Goal: Transaction & Acquisition: Obtain resource

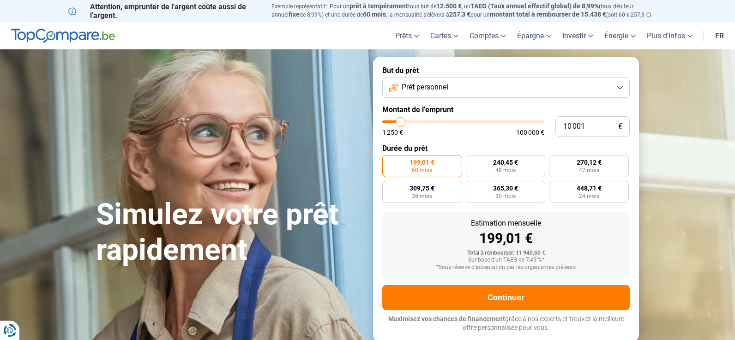
type input "12 250"
type input "12250"
type input "14 000"
type input "14000"
type input "15 750"
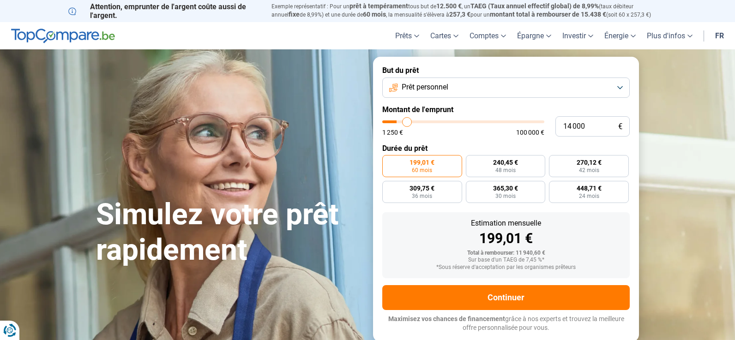
type input "15750"
type input "19 500"
type input "19500"
type input "23 500"
type input "23500"
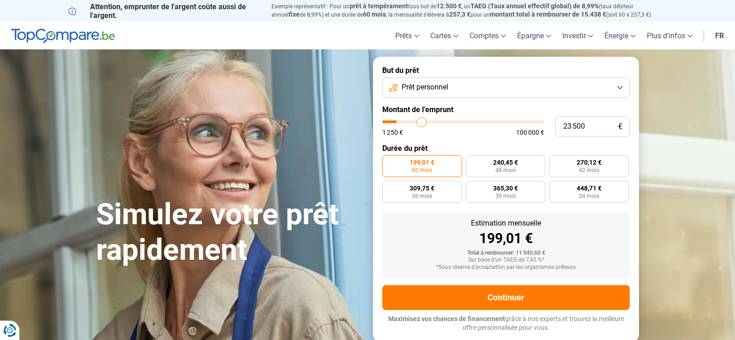
type input "25 500"
type input "25500"
type input "27 000"
type input "27000"
type input "28 500"
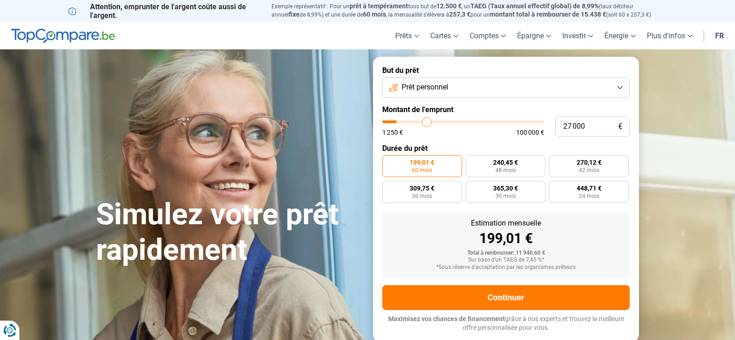
type input "28500"
type input "29 000"
type input "29000"
type input "29 500"
type input "29500"
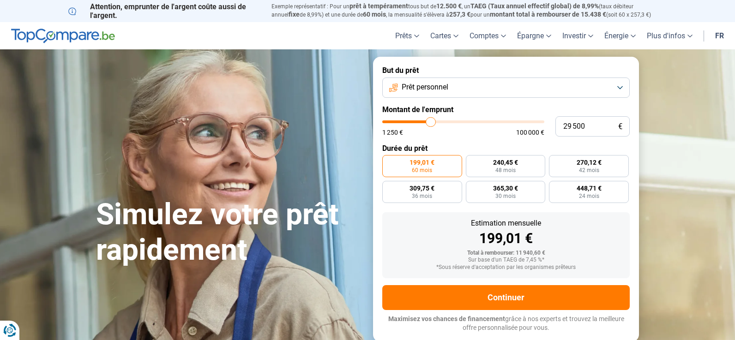
type input "30 250"
type input "30250"
type input "31 750"
type input "31750"
type input "33 250"
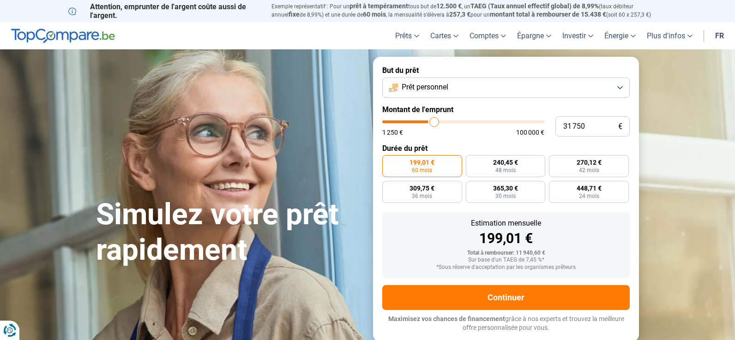
type input "33250"
type input "34 500"
type input "34500"
type input "36 000"
type input "36000"
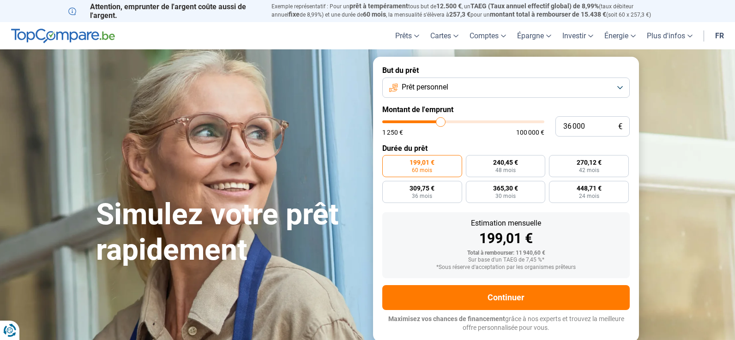
type input "37 250"
type input "37250"
type input "38 500"
type input "38500"
type input "39 000"
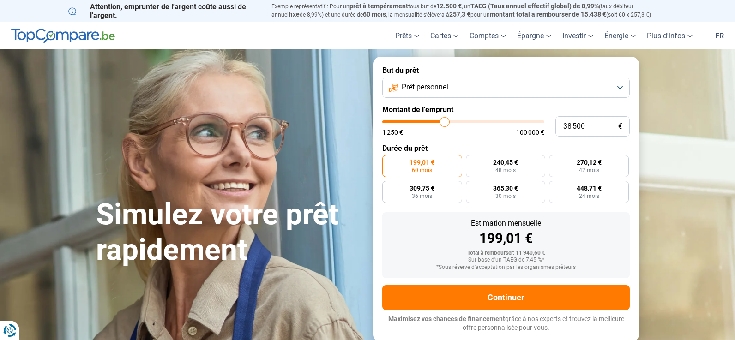
type input "39000"
type input "39 500"
type input "39500"
type input "40 000"
type input "40000"
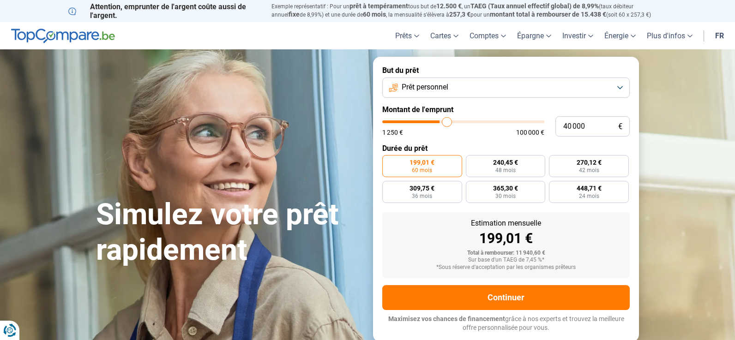
type input "40 500"
type input "40500"
type input "40 750"
type input "40750"
type input "41 500"
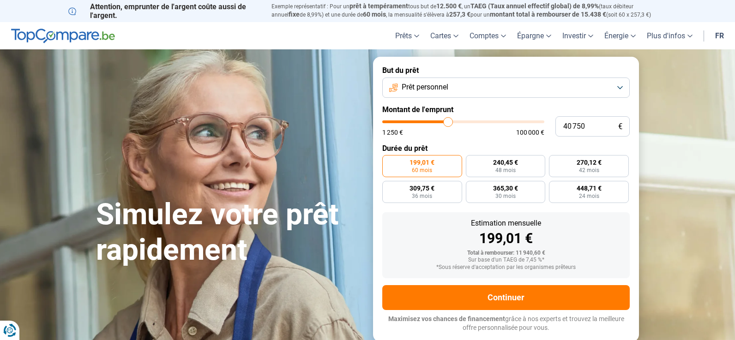
type input "41500"
type input "42 250"
type input "42250"
type input "43 500"
type input "43500"
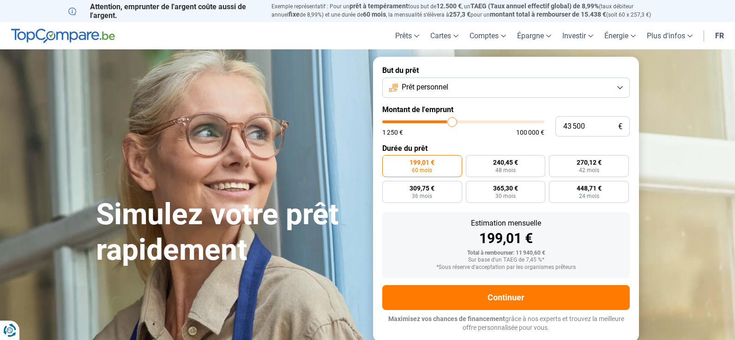
type input "45 000"
type input "45000"
type input "46 500"
type input "46500"
type input "48 000"
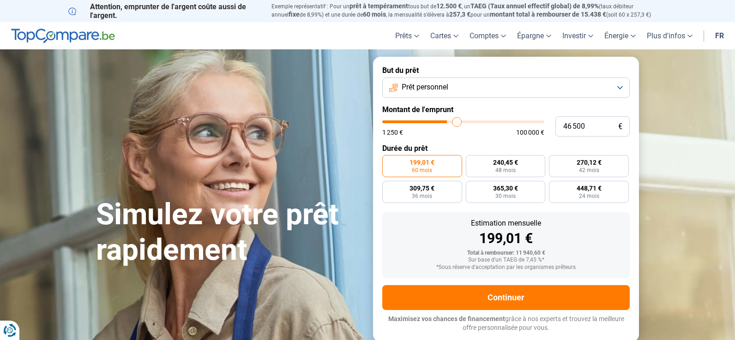
type input "48000"
type input "49 500"
type input "49500"
type input "50 750"
type input "50750"
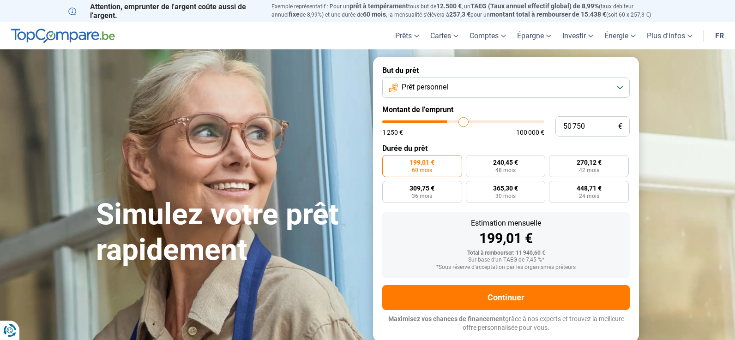
type input "52 750"
type input "52750"
type input "53 750"
type input "53750"
type input "55 250"
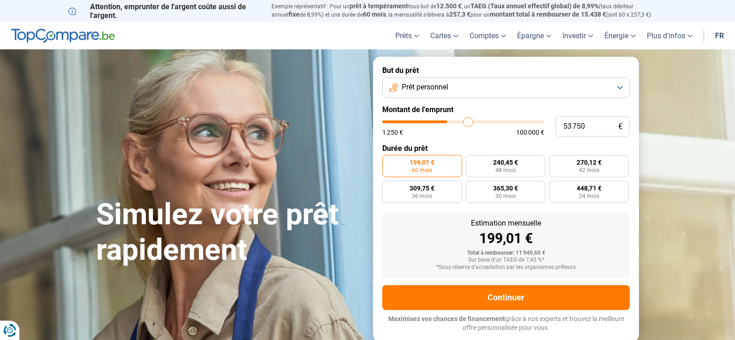
type input "55250"
type input "57 000"
type input "57000"
type input "58 500"
type input "58500"
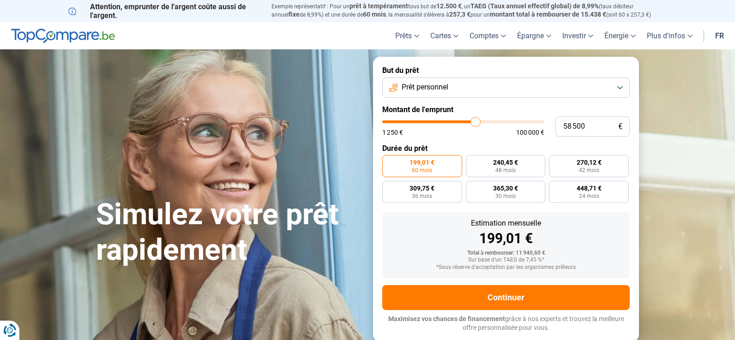
type input "59 750"
type input "59750"
type input "61 250"
type input "61250"
type input "62 500"
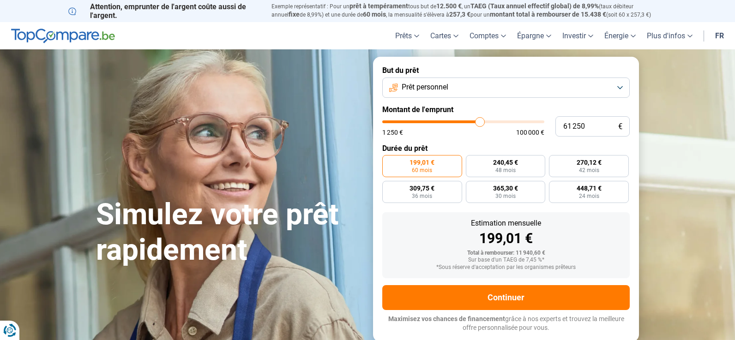
type input "62500"
type input "63 750"
type input "63750"
type input "65 000"
type input "65000"
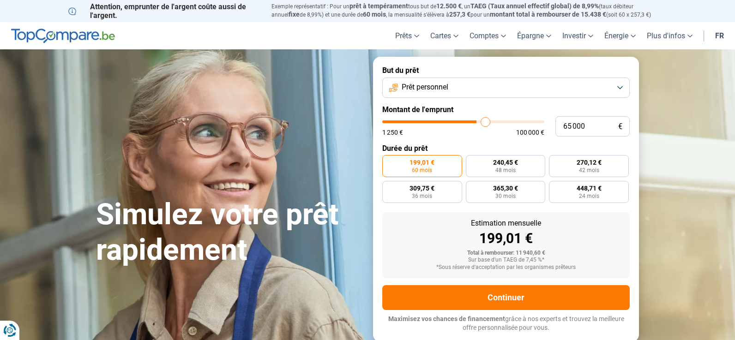
type input "65 750"
type input "65750"
type input "67 250"
type input "67250"
type input "69 500"
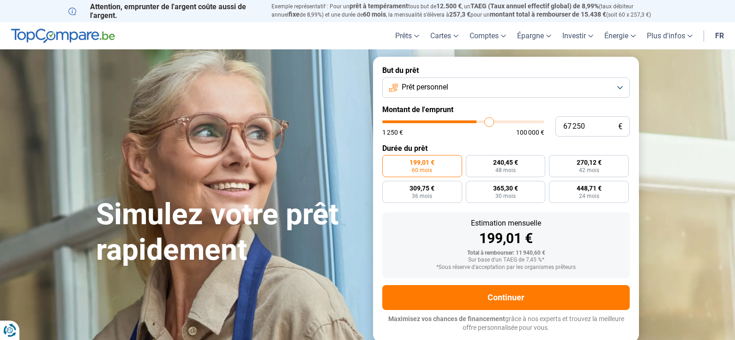
type input "69500"
type input "71 250"
type input "71250"
type input "72 750"
type input "72750"
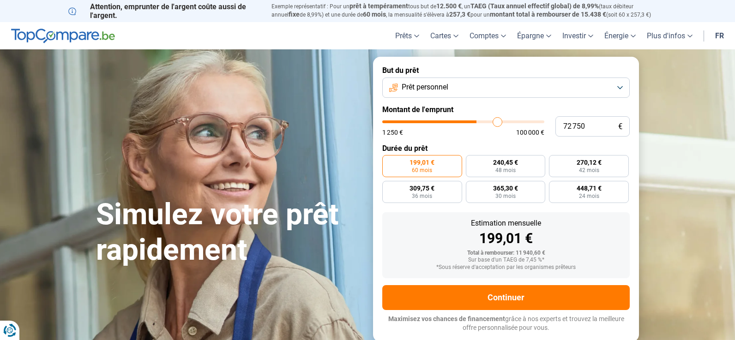
type input "74 750"
type input "74750"
type input "76 250"
type input "76250"
type input "77 250"
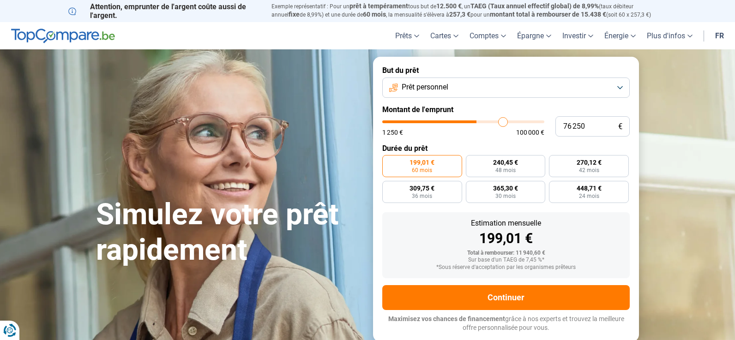
type input "77250"
type input "77 500"
type input "77500"
type input "78 500"
type input "78500"
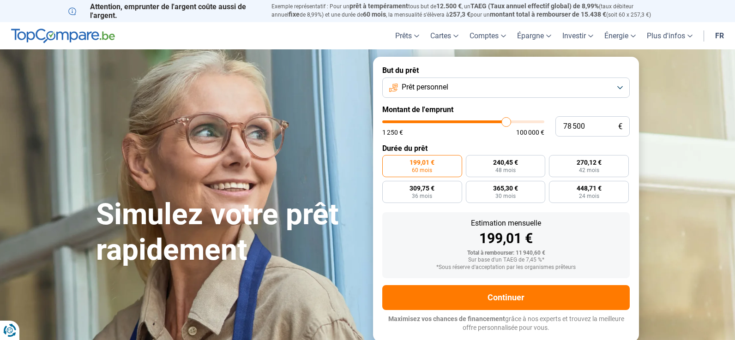
type input "79 500"
type input "79500"
type input "81 750"
type input "81750"
type input "83 500"
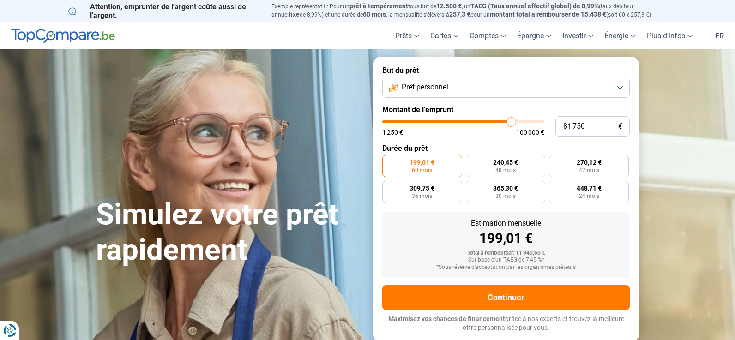
type input "83500"
type input "84 750"
type input "84750"
type input "86 000"
type input "86000"
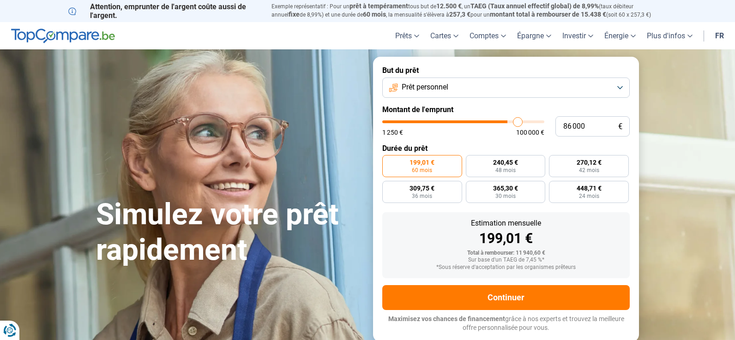
type input "87 500"
type input "87500"
type input "89 500"
type input "89500"
type input "90 250"
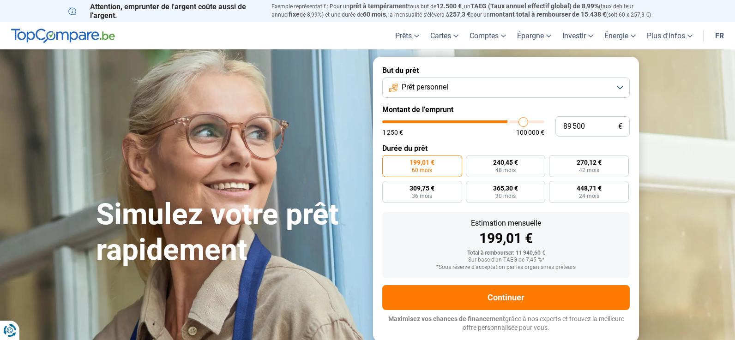
type input "90250"
type input "91 250"
type input "91250"
type input "92 750"
type input "92750"
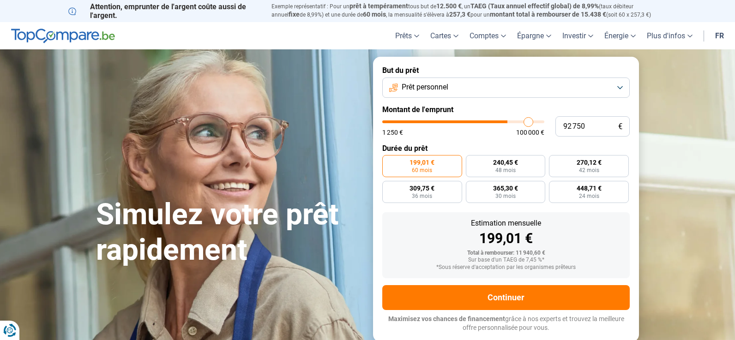
type input "94 250"
type input "94250"
type input "96 250"
type input "96250"
type input "98 000"
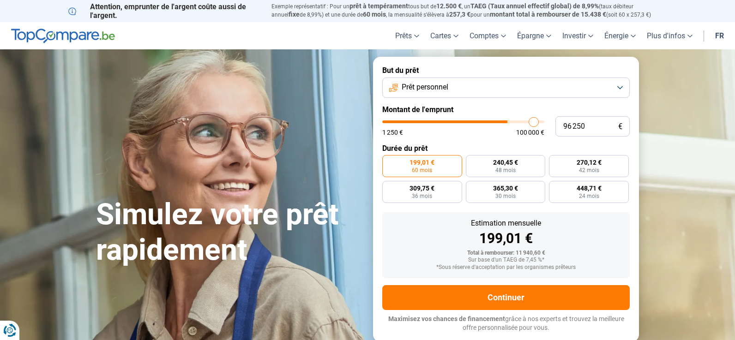
type input "98000"
type input "100 000"
type input "100000"
type input "94 750"
type input "94750"
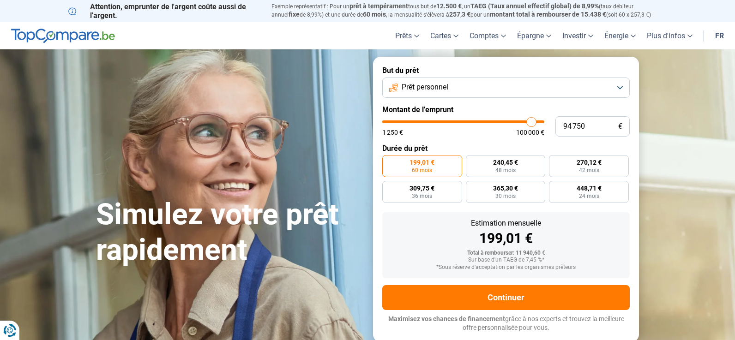
type input "88 000"
type input "88000"
type input "82 500"
type input "82500"
type input "78 000"
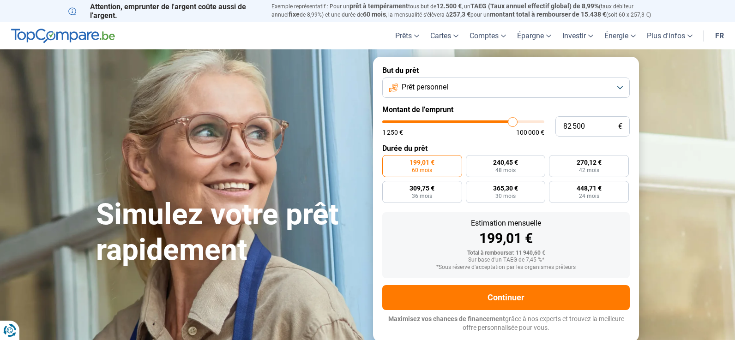
type input "78000"
type input "76 000"
type input "76000"
type input "74 250"
type input "74250"
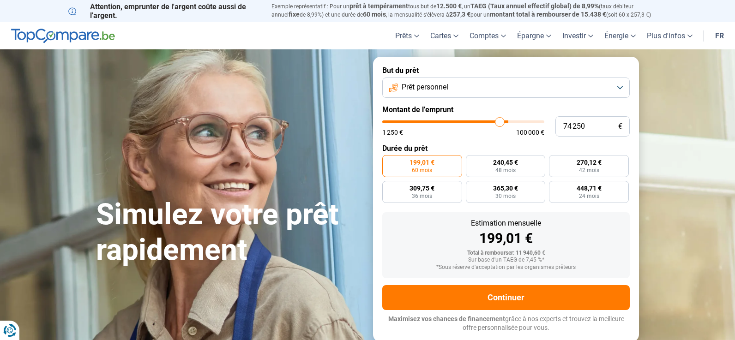
type input "73 000"
type input "73000"
type input "72 500"
drag, startPoint x: 403, startPoint y: 122, endPoint x: 491, endPoint y: 115, distance: 88.5
type input "72500"
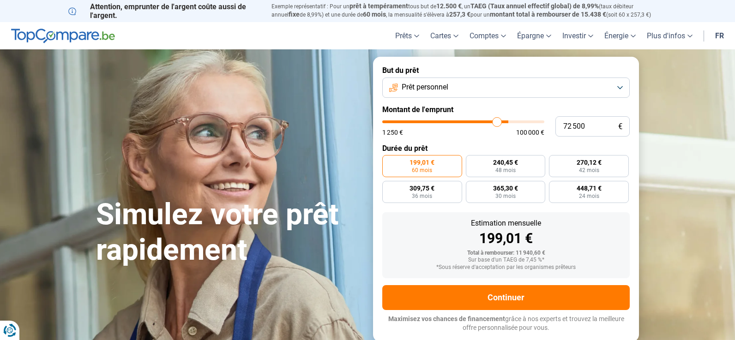
click at [497, 123] on input "range" at bounding box center [463, 122] width 162 height 3
radio input "false"
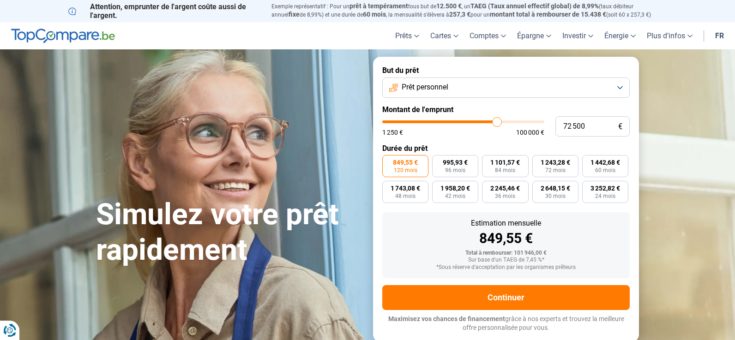
click at [489, 91] on button "Prêt personnel" at bounding box center [506, 88] width 248 height 20
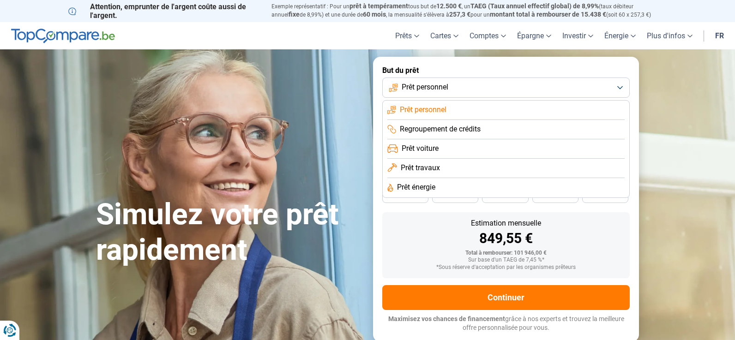
click at [416, 230] on div "Estimation mensuelle 849,55 €" at bounding box center [506, 233] width 233 height 26
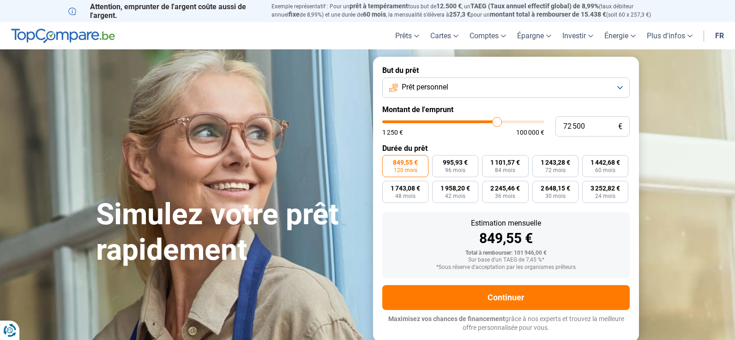
click at [587, 88] on button "Prêt personnel" at bounding box center [506, 88] width 248 height 20
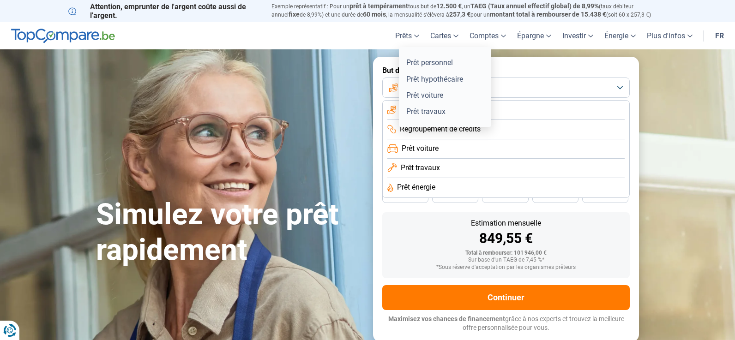
click at [406, 36] on link "Prêts" at bounding box center [407, 35] width 35 height 27
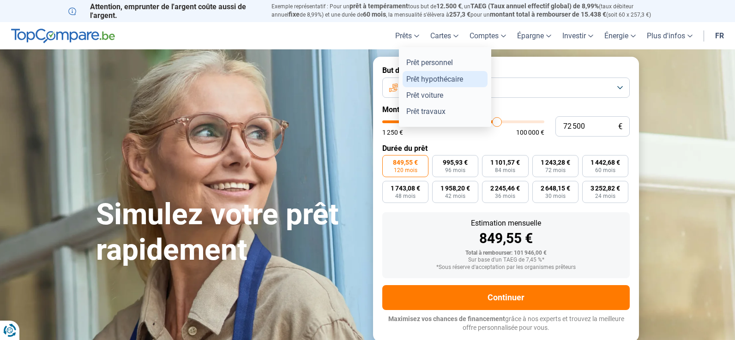
click at [424, 77] on link "Prêt hypothécaire" at bounding box center [445, 79] width 85 height 16
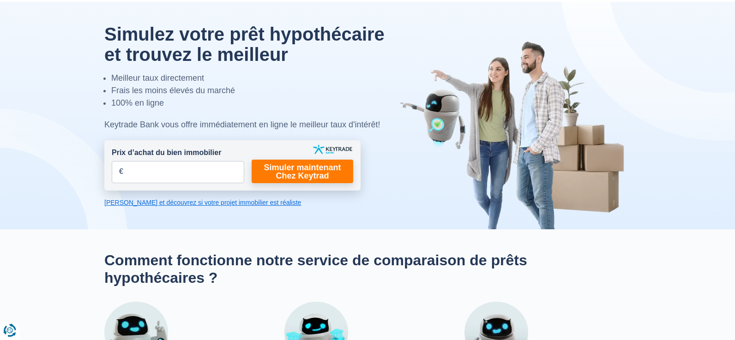
scroll to position [46, 0]
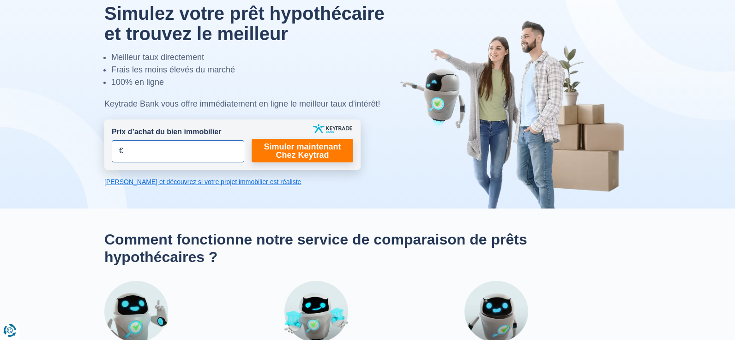
click at [165, 158] on input "Prix d’achat du bien immobilier" at bounding box center [178, 151] width 133 height 22
type input "240.000"
click at [287, 153] on link "Simuler maintenant Chez Keytrad" at bounding box center [303, 151] width 102 height 24
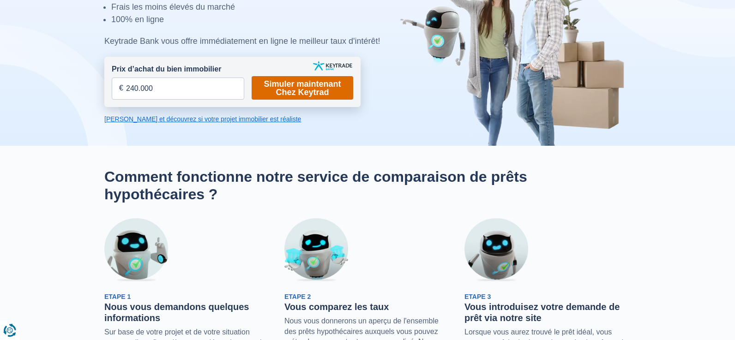
scroll to position [92, 0]
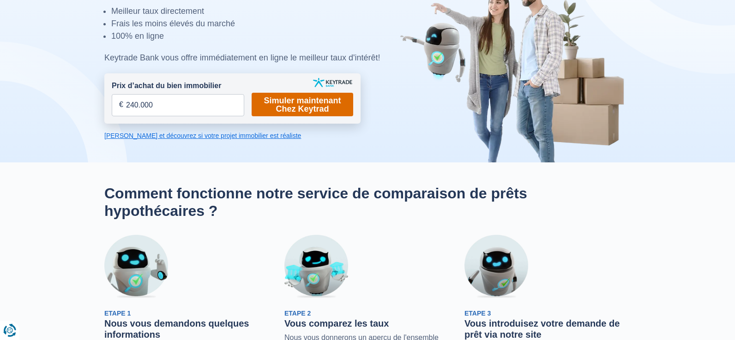
click at [304, 113] on link "Simuler maintenant Chez Keytrad" at bounding box center [303, 105] width 102 height 24
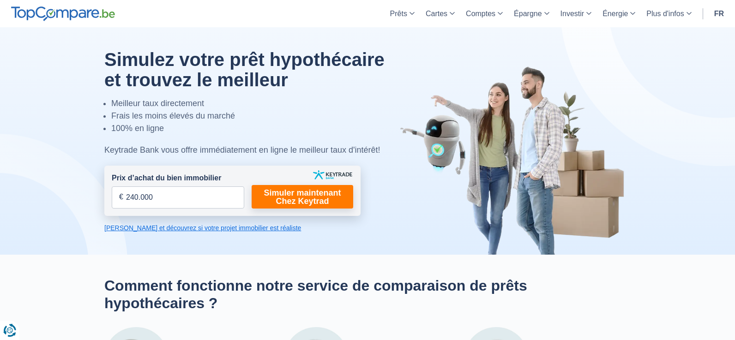
click at [297, 183] on form "Prix d’achat du bien immobilier 240.000 € Champs requis Vous devez fournir une …" at bounding box center [232, 191] width 256 height 50
click at [175, 227] on link "Calculez et découvrez si votre projet immobilier est réaliste" at bounding box center [232, 228] width 256 height 9
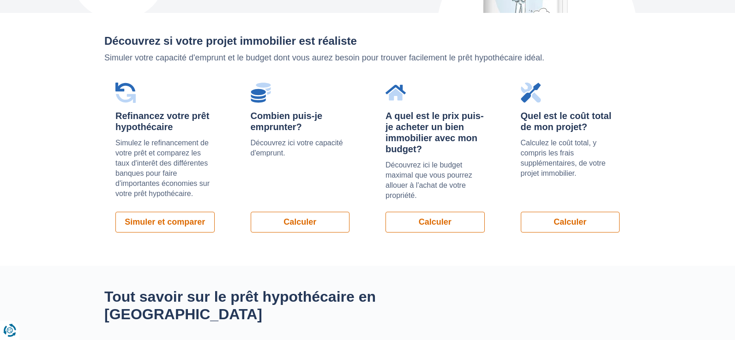
scroll to position [655, 0]
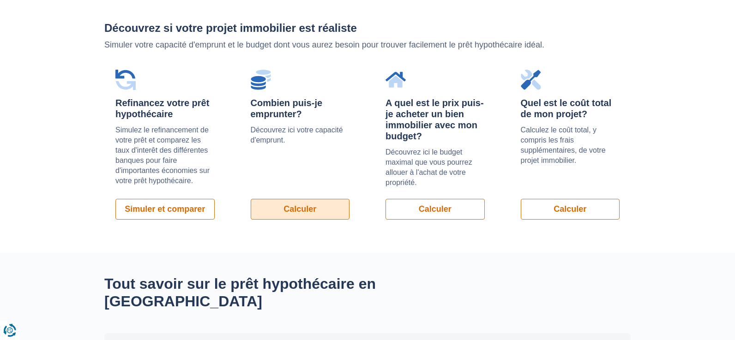
click at [302, 207] on link "Calculer" at bounding box center [300, 209] width 99 height 21
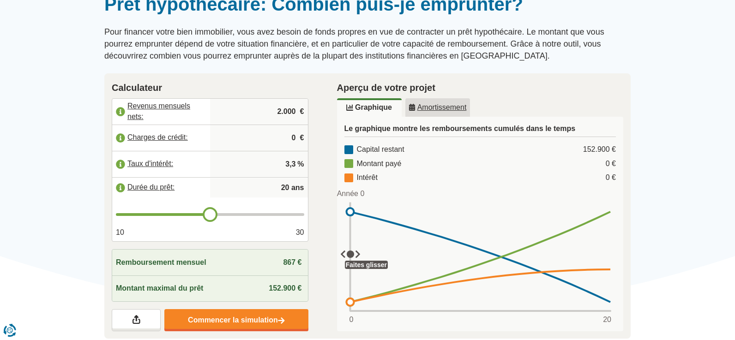
scroll to position [139, 0]
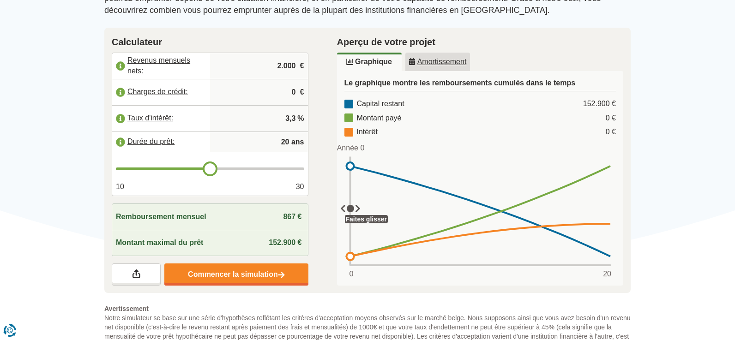
click at [286, 65] on input "2.000" at bounding box center [259, 66] width 91 height 25
type input "2.200"
click at [275, 91] on input "0" at bounding box center [259, 92] width 91 height 25
click at [252, 117] on input "3,3" at bounding box center [259, 118] width 91 height 25
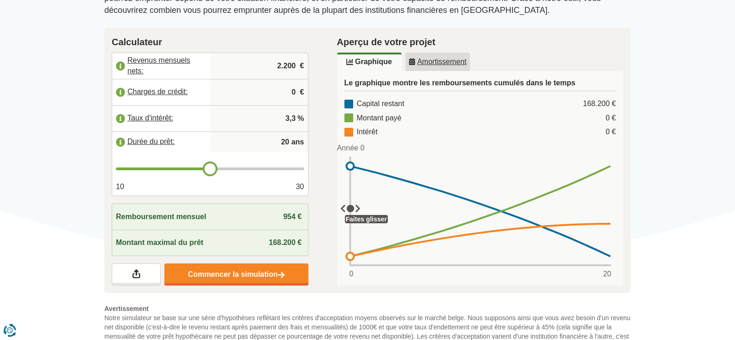
click at [295, 115] on input "3,3" at bounding box center [259, 118] width 91 height 25
type input "3,5"
click at [295, 143] on span "ans" at bounding box center [297, 142] width 13 height 11
click at [288, 141] on input "20" at bounding box center [259, 142] width 91 height 18
type input "2"
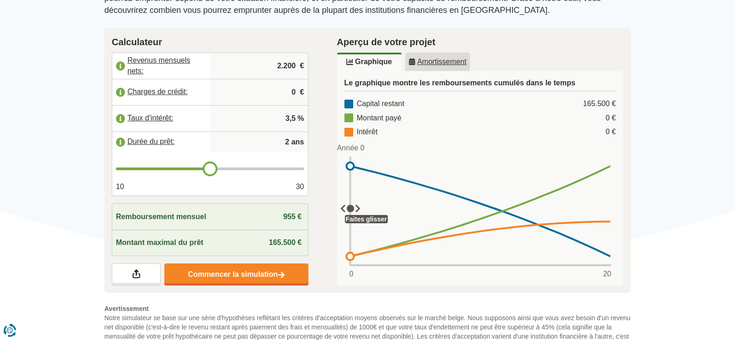
type input "20"
type input "5"
type input "20"
type input "25"
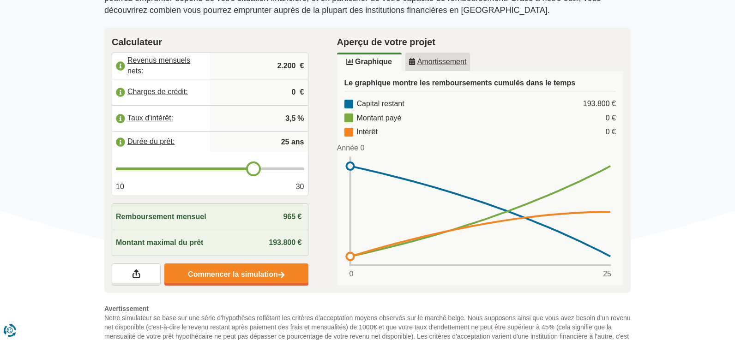
type input "25"
click at [281, 213] on div "Remboursement mensuel 965 €" at bounding box center [210, 217] width 196 height 26
click at [288, 216] on span "965 €" at bounding box center [292, 217] width 18 height 8
drag, startPoint x: 288, startPoint y: 216, endPoint x: 283, endPoint y: 217, distance: 5.7
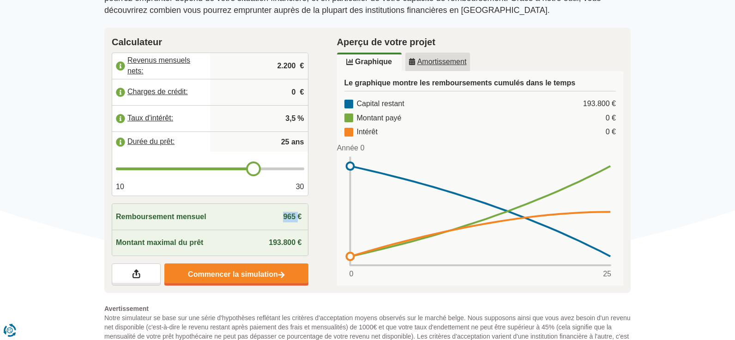
click at [274, 217] on div "Remboursement mensuel 965 €" at bounding box center [210, 217] width 196 height 26
click at [243, 218] on div "Remboursement mensuel 965 €" at bounding box center [210, 217] width 196 height 26
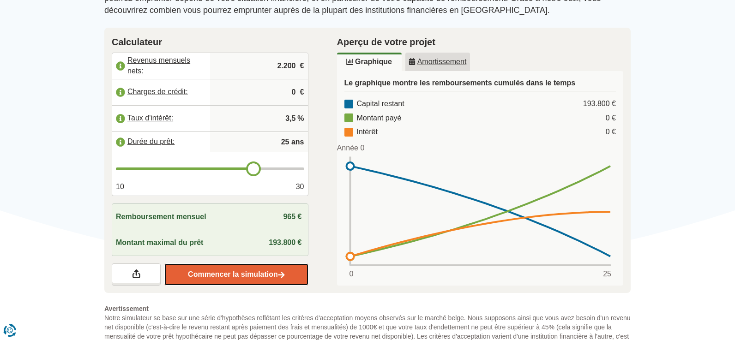
click at [238, 278] on link "Commencer la simulation" at bounding box center [236, 275] width 144 height 22
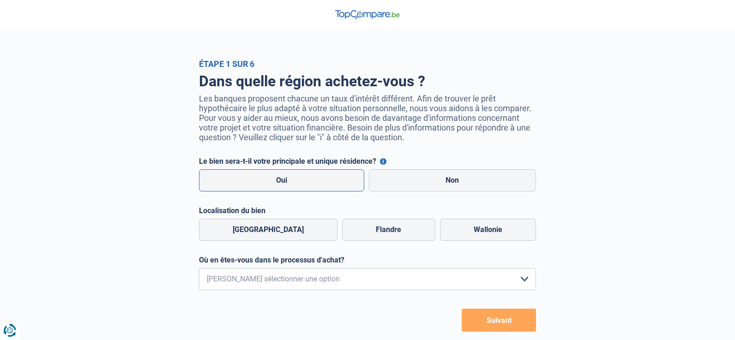
click at [290, 185] on label "Oui" at bounding box center [281, 180] width 165 height 22
click at [290, 185] on input "Oui" at bounding box center [281, 180] width 165 height 22
radio input "true"
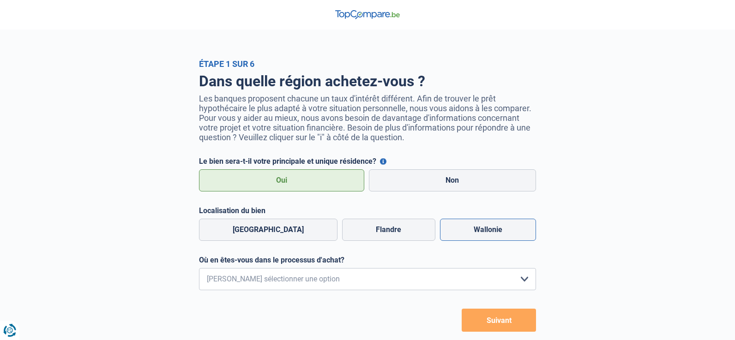
click at [487, 235] on label "Wallonie" at bounding box center [488, 230] width 96 height 22
click at [487, 235] on input "Wallonie" at bounding box center [488, 230] width 96 height 22
radio input "true"
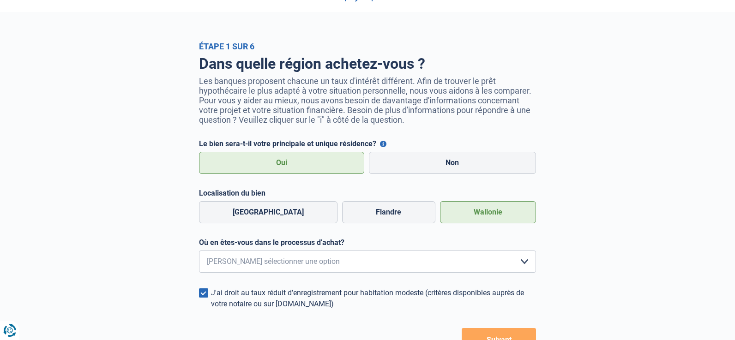
scroll to position [46, 0]
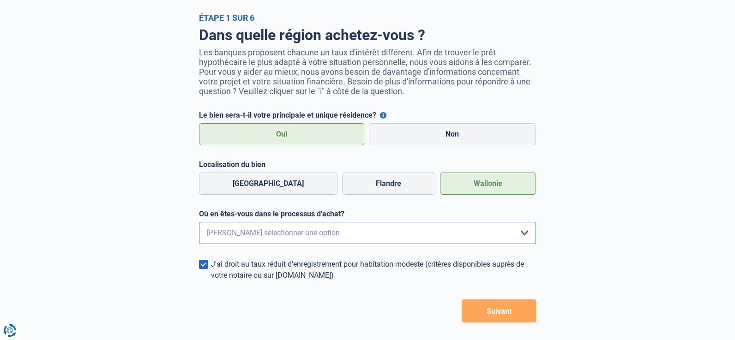
click at [336, 236] on select "Je me renseigne juste car je n'ai pas de projet d'achat concret actuellement Je…" at bounding box center [367, 233] width 337 height 22
click at [335, 242] on select "Je me renseigne juste car je n'ai pas de projet d'achat concret actuellement Je…" at bounding box center [367, 233] width 337 height 22
select select "0"
click at [199, 225] on select "Je me renseigne juste car je n'ai pas de projet d'achat concret actuellement Je…" at bounding box center [367, 233] width 337 height 22
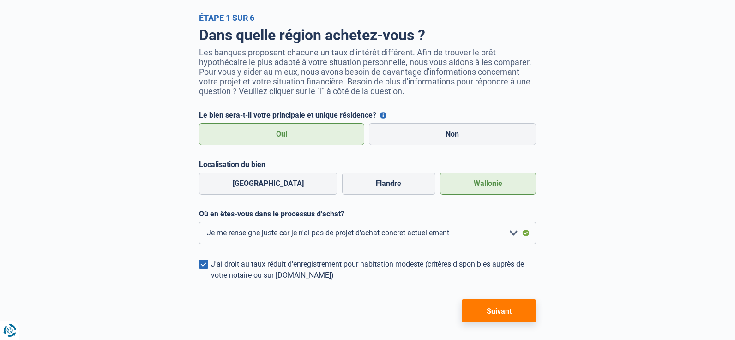
click at [484, 311] on button "Suivant" at bounding box center [499, 311] width 74 height 23
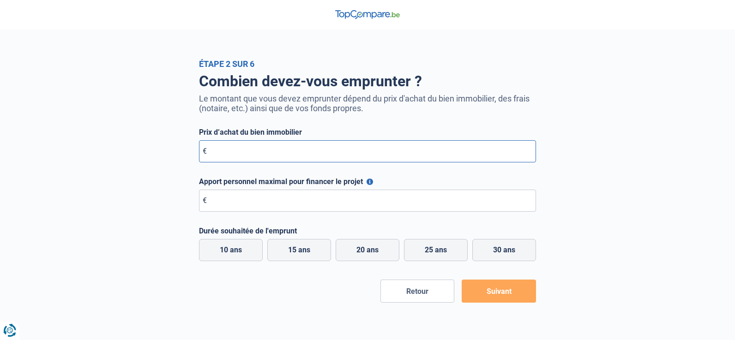
click at [289, 153] on input "Prix d’achat du bien immobilier" at bounding box center [367, 151] width 337 height 22
type input "240.000"
click at [254, 204] on input "Apport personnel maximal pour financer le projet" at bounding box center [367, 201] width 337 height 22
type input "60.000"
click at [435, 247] on label "25 ans" at bounding box center [436, 250] width 64 height 22
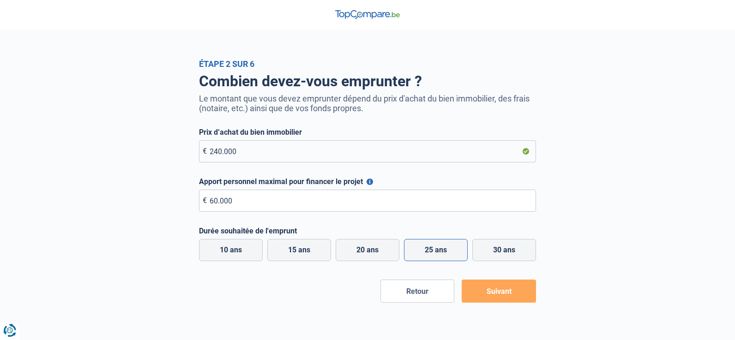
click at [435, 247] on input "25 ans" at bounding box center [436, 250] width 64 height 22
radio input "true"
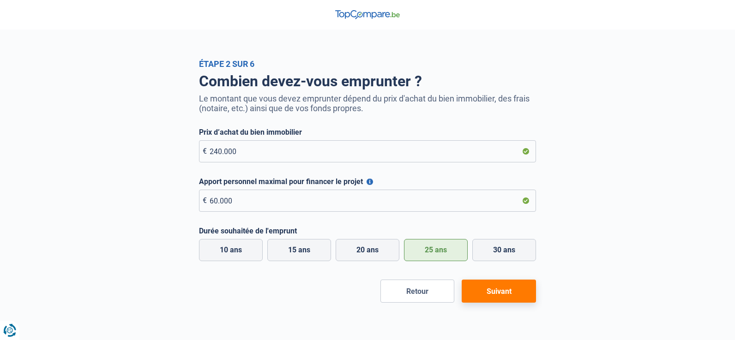
click at [510, 293] on button "Suivant" at bounding box center [499, 291] width 74 height 23
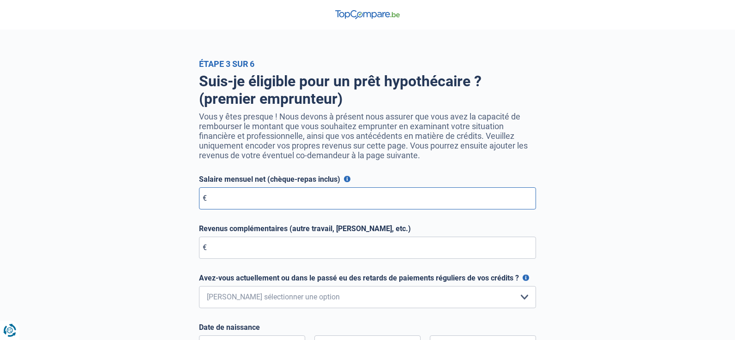
click at [264, 202] on input "Salaire mensuel net (chèque-repas inclus)" at bounding box center [367, 199] width 337 height 22
type input "2"
click at [345, 182] on button "Salaire mensuel net (chèque-repas inclus)" at bounding box center [347, 179] width 6 height 6
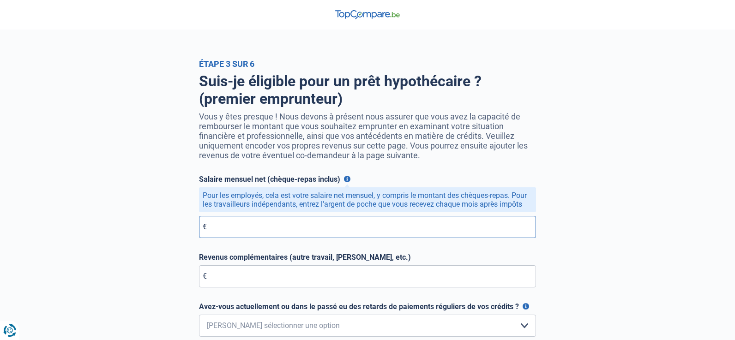
click at [268, 227] on input "Salaire mensuel net (chèque-repas inclus)" at bounding box center [367, 227] width 337 height 22
type input "2.350"
click at [235, 287] on input "Revenus complémentaires (autre travail, loyer, etc.)" at bounding box center [367, 277] width 337 height 22
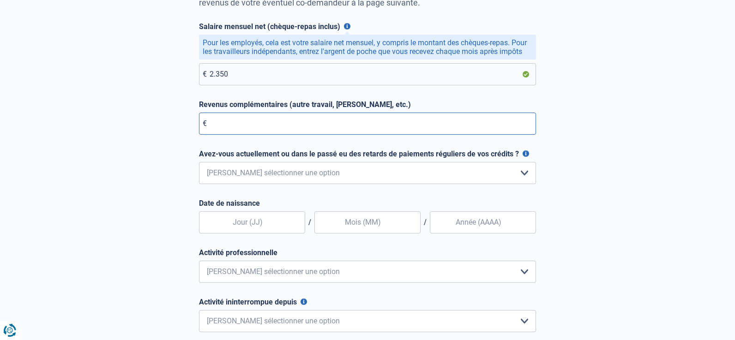
scroll to position [185, 0]
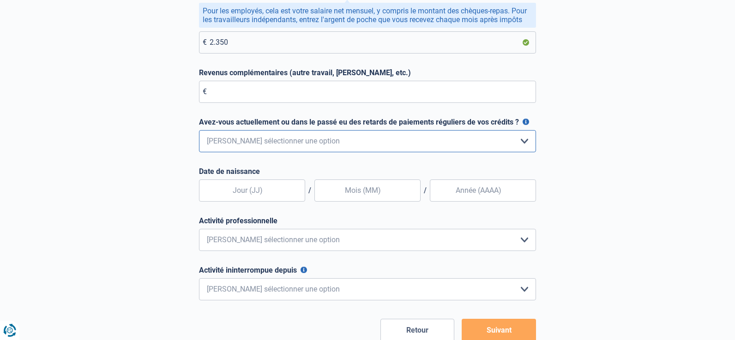
click at [254, 141] on select "Non, jamais Oui mais j'ai tout remboursé il y a moins d'un an Oui mais cela fai…" at bounding box center [367, 141] width 337 height 22
select select "0"
click at [199, 133] on select "Non, jamais Oui mais j'ai tout remboursé il y a moins d'un an Oui mais cela fai…" at bounding box center [367, 141] width 337 height 22
click at [231, 192] on input "text" at bounding box center [252, 191] width 106 height 22
type input "04"
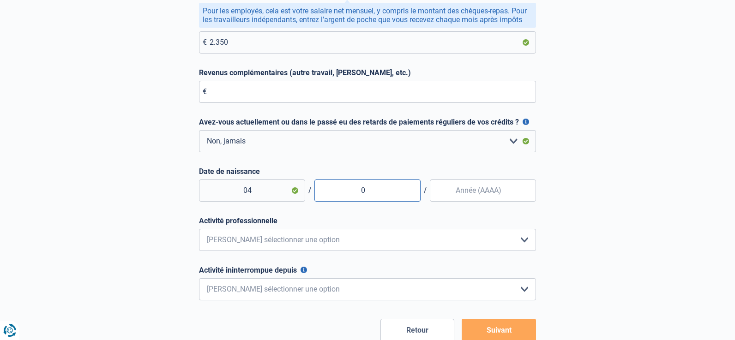
type input "08"
type input "1998"
click at [262, 243] on select "Employé privé Ouvrier Fonctionnaire Indépendant Dirigeant d'entreprise Pensionn…" at bounding box center [367, 240] width 337 height 22
select select "privateEmployee"
click at [199, 231] on select "Employé privé Ouvrier Fonctionnaire Indépendant Dirigeant d'entreprise Pensionn…" at bounding box center [367, 240] width 337 height 22
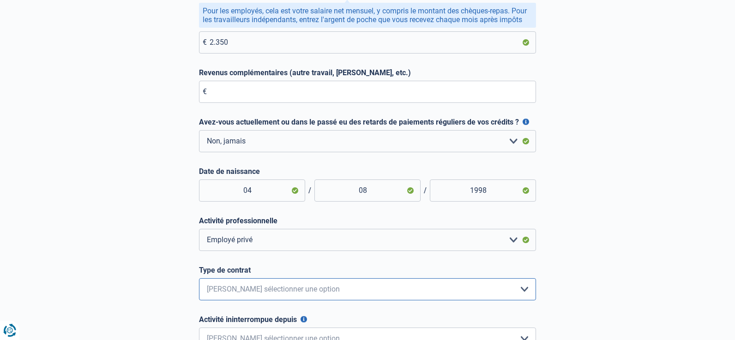
click at [226, 286] on select "Intérimaire Contrat à Durée Indéterminée Contrat à Durée Déterminée Veuillez sé…" at bounding box center [367, 289] width 337 height 22
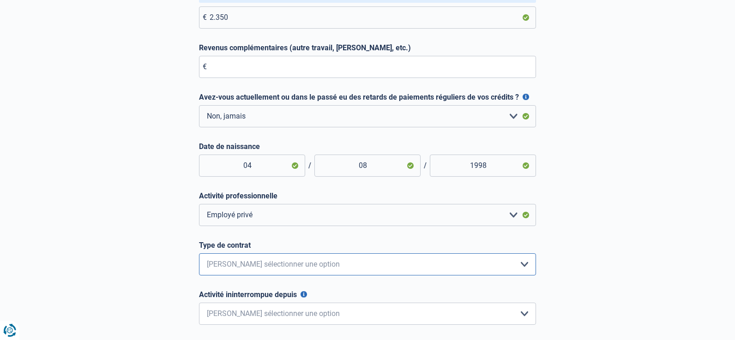
scroll to position [231, 0]
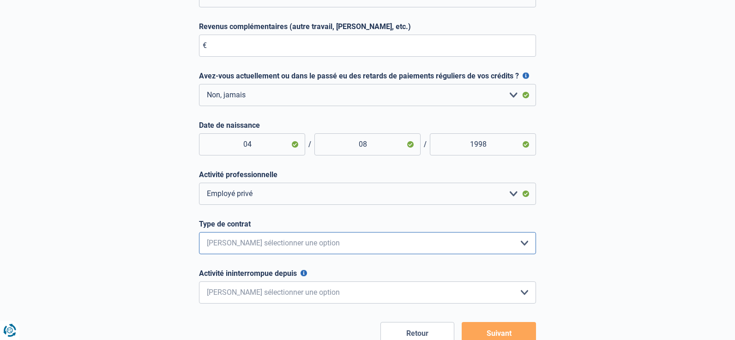
click at [245, 245] on select "Intérimaire Contrat à Durée Indéterminée Contrat à Durée Déterminée Veuillez sé…" at bounding box center [367, 243] width 337 height 22
select select "permanent"
click at [199, 235] on select "Intérimaire Contrat à Durée Indéterminée Contrat à Durée Déterminée Veuillez sé…" at bounding box center [367, 243] width 337 height 22
click at [302, 293] on select "< 6 mois 6 - 12 mois 12 - 24 mois 24 - 36 mois > 36 mois Veuillez sélectionner …" at bounding box center [367, 293] width 337 height 22
select select "more36"
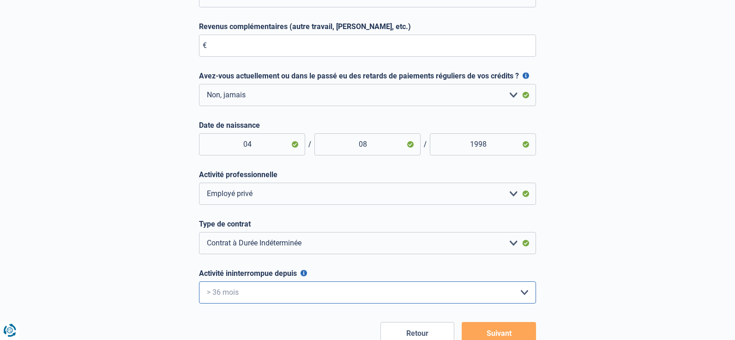
click at [199, 284] on select "< 6 mois 6 - 12 mois 12 - 24 mois 24 - 36 mois > 36 mois Veuillez sélectionner …" at bounding box center [367, 293] width 337 height 22
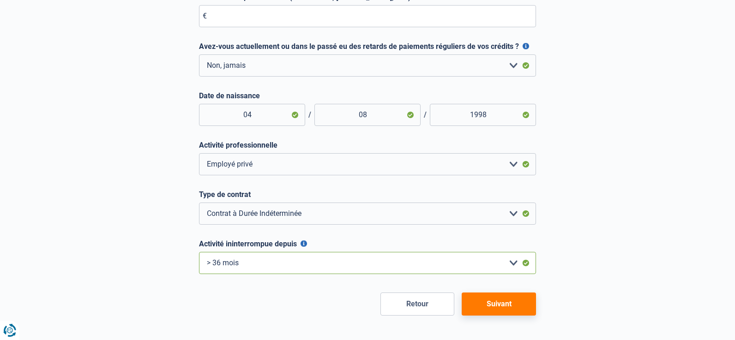
scroll to position [277, 0]
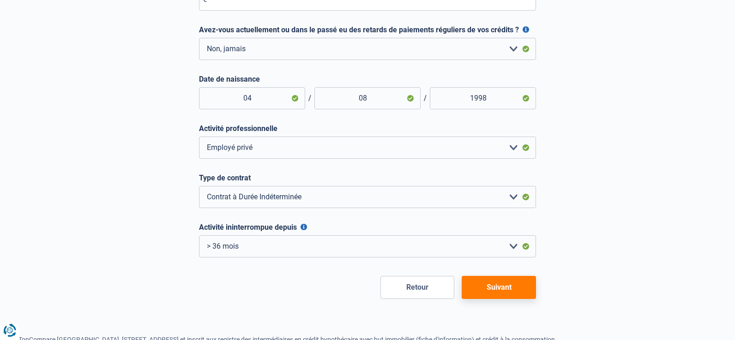
click at [501, 291] on button "Suivant" at bounding box center [499, 287] width 74 height 23
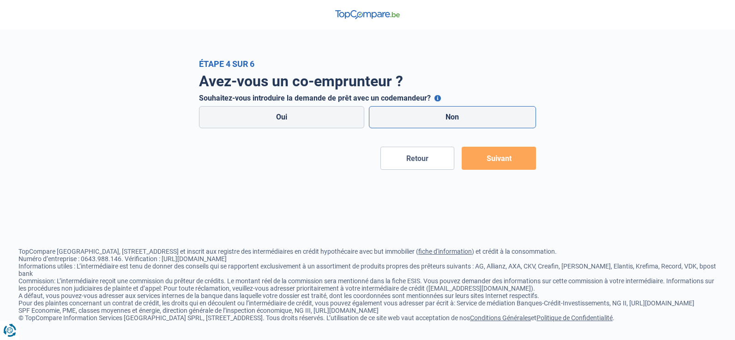
click at [421, 113] on label "Non" at bounding box center [453, 117] width 168 height 22
click at [421, 113] on input "Non" at bounding box center [453, 117] width 168 height 22
radio input "true"
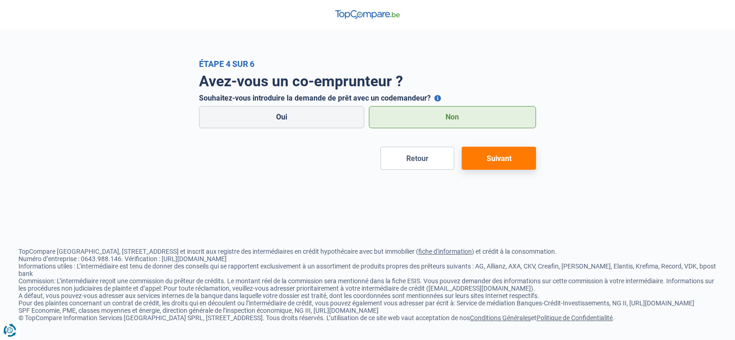
click at [498, 160] on button "Suivant" at bounding box center [499, 158] width 74 height 23
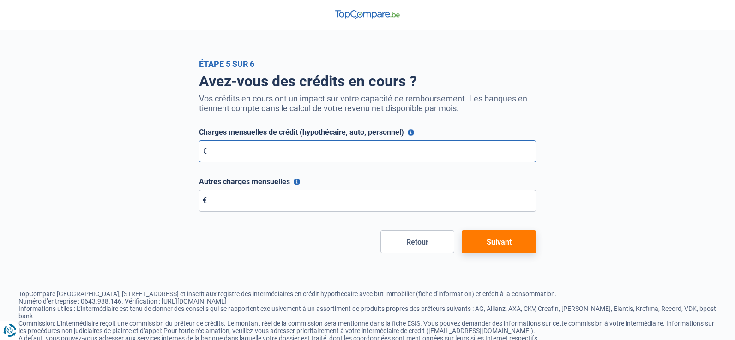
click at [328, 153] on input "Charges mensuelles de crédit (hypothécaire, auto, personnel)" at bounding box center [367, 151] width 337 height 22
type input "0"
click at [236, 204] on input "Autres charges mensuelles" at bounding box center [367, 201] width 337 height 22
type input "0"
click at [508, 239] on button "Suivant" at bounding box center [499, 241] width 74 height 23
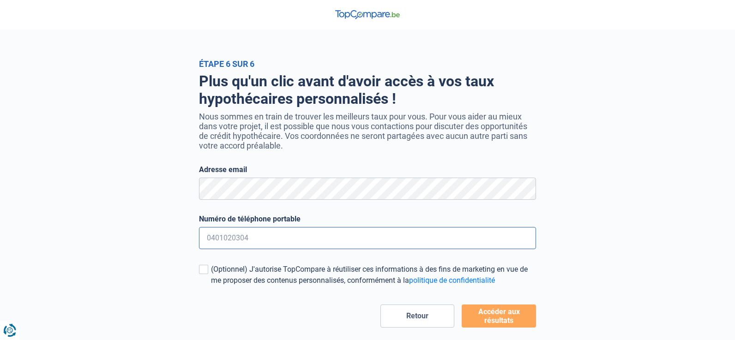
click at [251, 237] on input "Numéro de téléphone portable" at bounding box center [367, 238] width 337 height 22
type input "0478498259"
click at [514, 320] on button "Accéder aux résultats" at bounding box center [499, 316] width 74 height 23
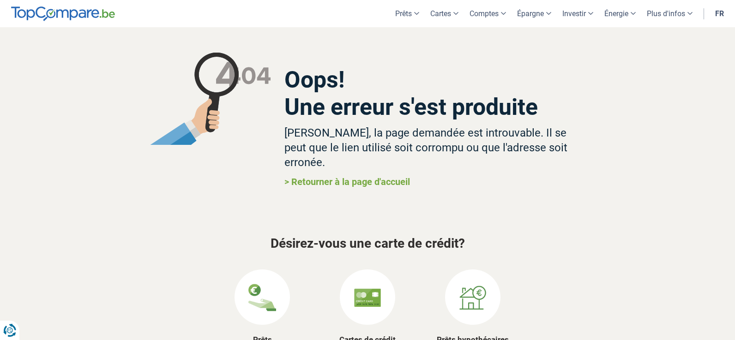
drag, startPoint x: 327, startPoint y: 137, endPoint x: 474, endPoint y: 142, distance: 146.5
click at [474, 142] on h3 "[PERSON_NAME], la page demandée est introuvable. Il se peut que le lien utilisé…" at bounding box center [435, 148] width 302 height 44
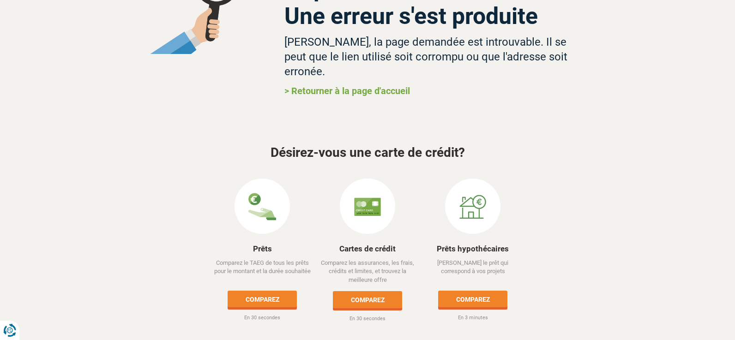
scroll to position [45, 0]
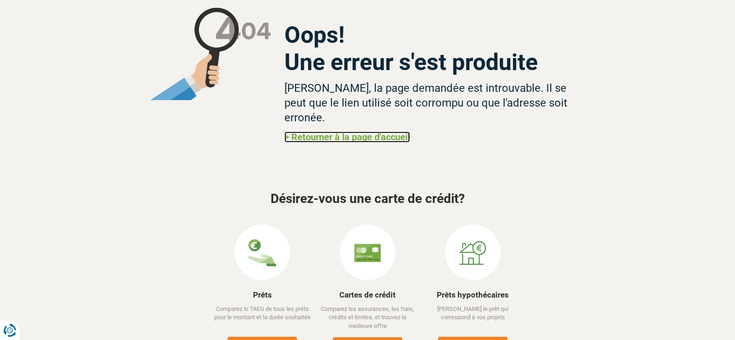
click at [372, 132] on link "> Retourner à la page d'accueil" at bounding box center [347, 137] width 126 height 11
